Goal: Communication & Community: Connect with others

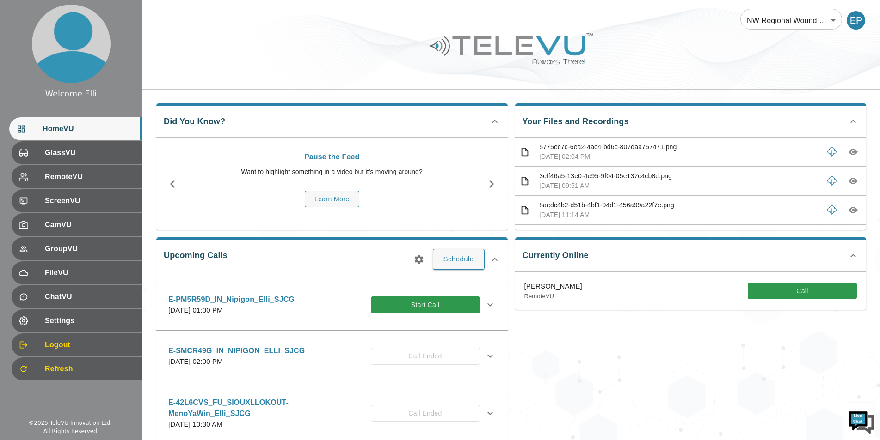
drag, startPoint x: 659, startPoint y: 392, endPoint x: 637, endPoint y: 384, distance: 23.5
click at [658, 393] on div "Currently Online [PERSON_NAME] RemoteVU Call" at bounding box center [687, 350] width 359 height 241
click at [647, 380] on div "Currently Online [PERSON_NAME] RemoteVU Call" at bounding box center [687, 350] width 359 height 241
click at [677, 378] on div "Currently Online [PERSON_NAME] RemoteVU Call" at bounding box center [687, 350] width 359 height 241
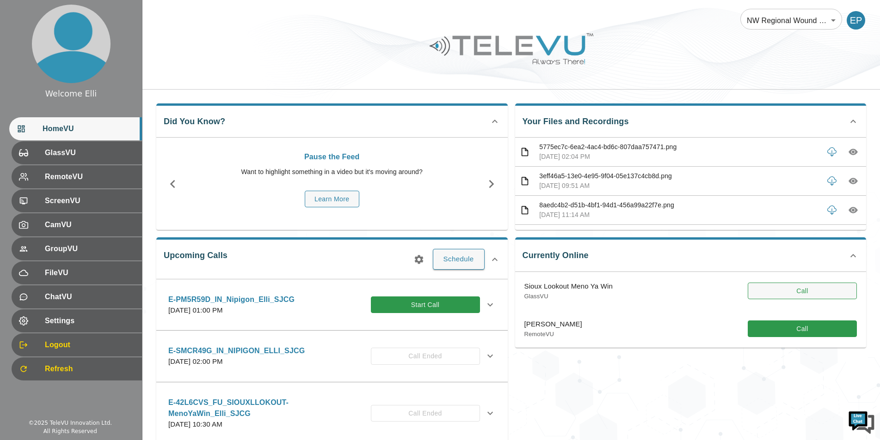
drag, startPoint x: 790, startPoint y: 288, endPoint x: 752, endPoint y: 289, distance: 37.9
click at [790, 288] on button "Call" at bounding box center [801, 291] width 109 height 17
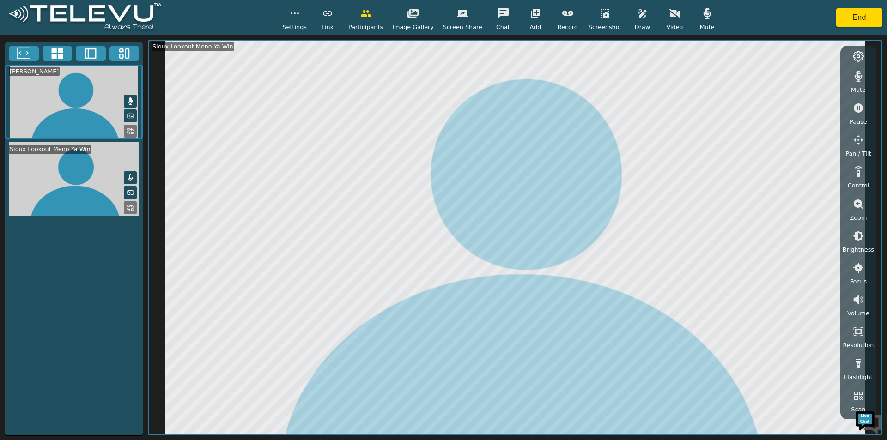
click at [671, 20] on button "button" at bounding box center [675, 13] width 23 height 18
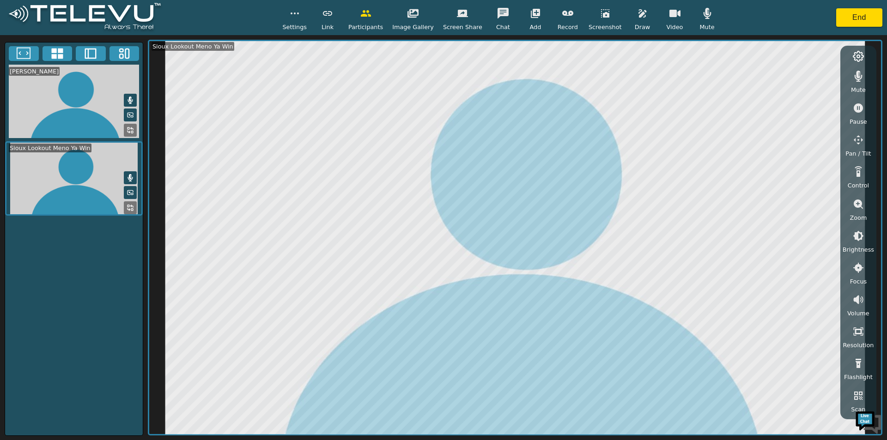
click at [47, 173] on video at bounding box center [74, 178] width 138 height 74
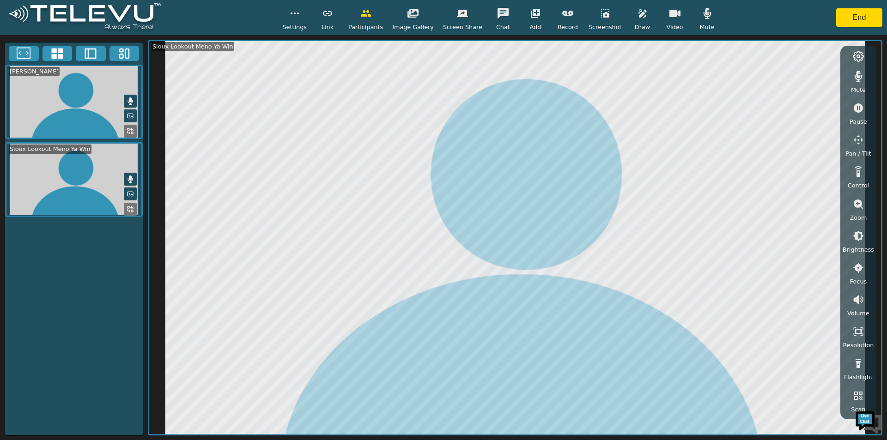
click at [52, 331] on div "[PERSON_NAME] Sioux Lookout Meno Ya Win" at bounding box center [74, 239] width 139 height 394
click at [859, 16] on button "End" at bounding box center [860, 17] width 46 height 18
